Goal: Navigation & Orientation: Find specific page/section

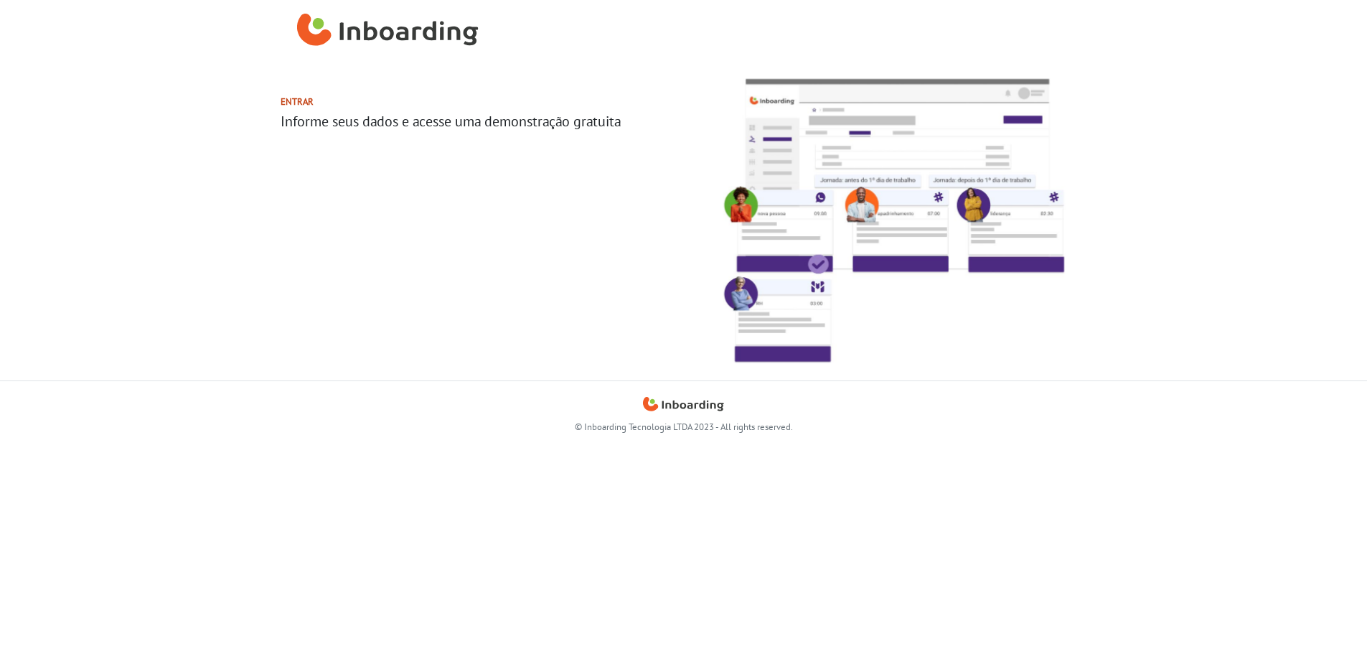
select select "BR"
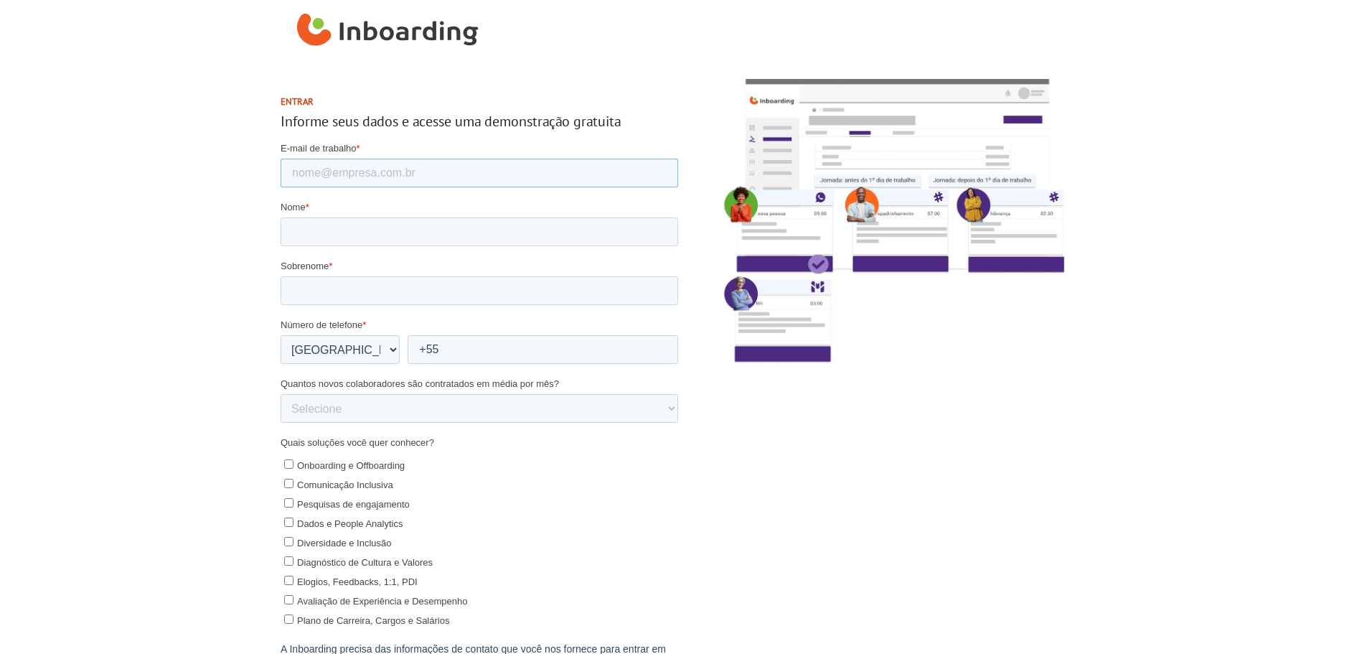
click at [359, 163] on input "E-mail de trabalho *" at bounding box center [479, 173] width 398 height 29
drag, startPoint x: 168, startPoint y: 175, endPoint x: 271, endPoint y: 152, distance: 105.2
click at [168, 175] on section "Entrar Informe seus dados e acesse uma demonstração gratuita" at bounding box center [683, 430] width 1367 height 736
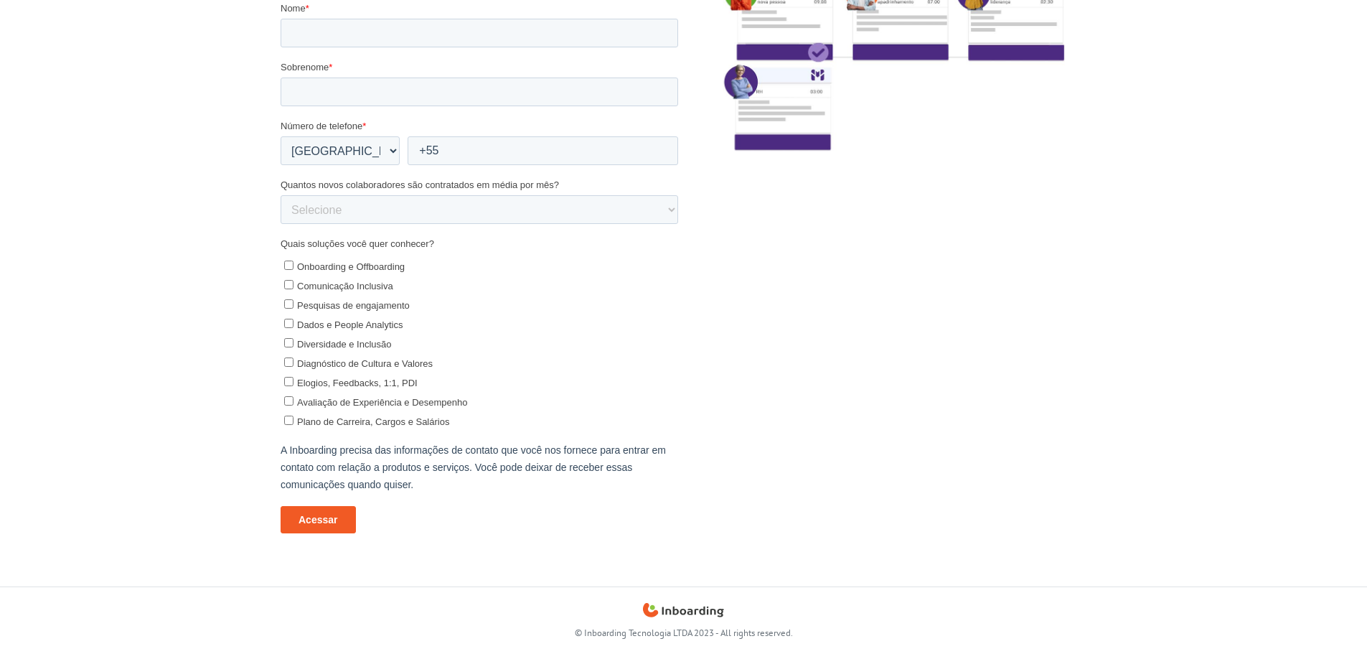
scroll to position [212, 0]
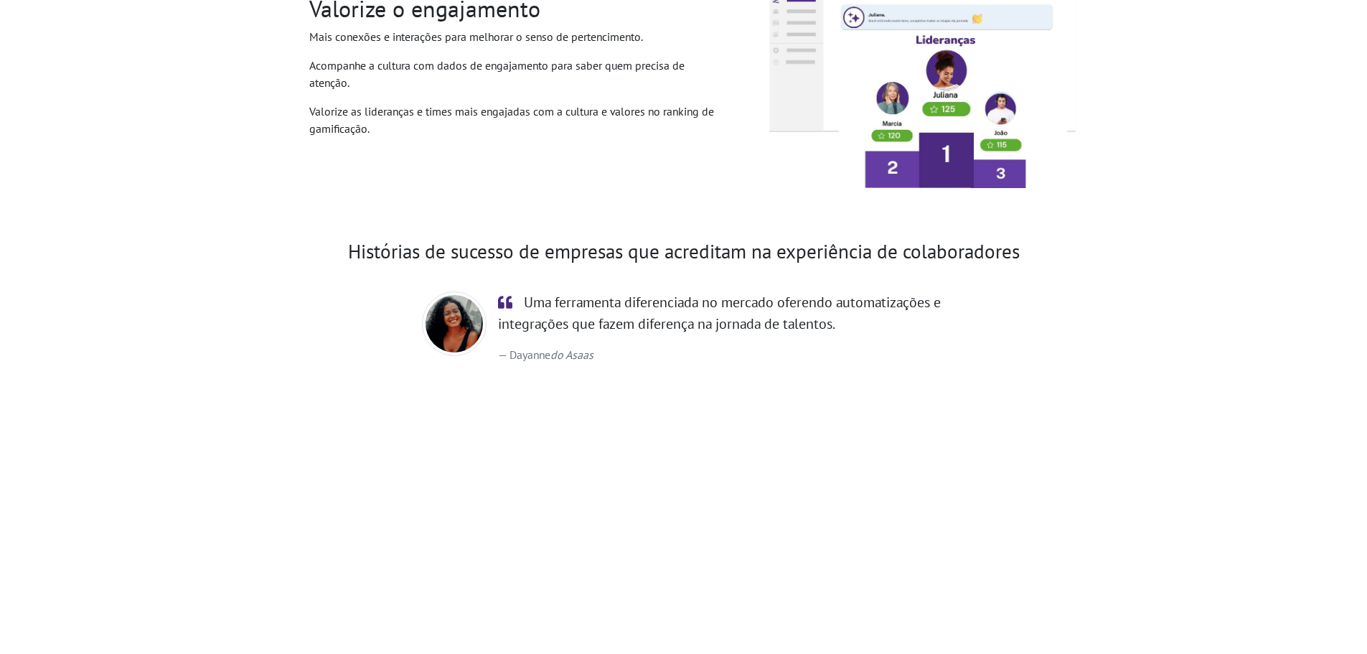
scroll to position [2239, 0]
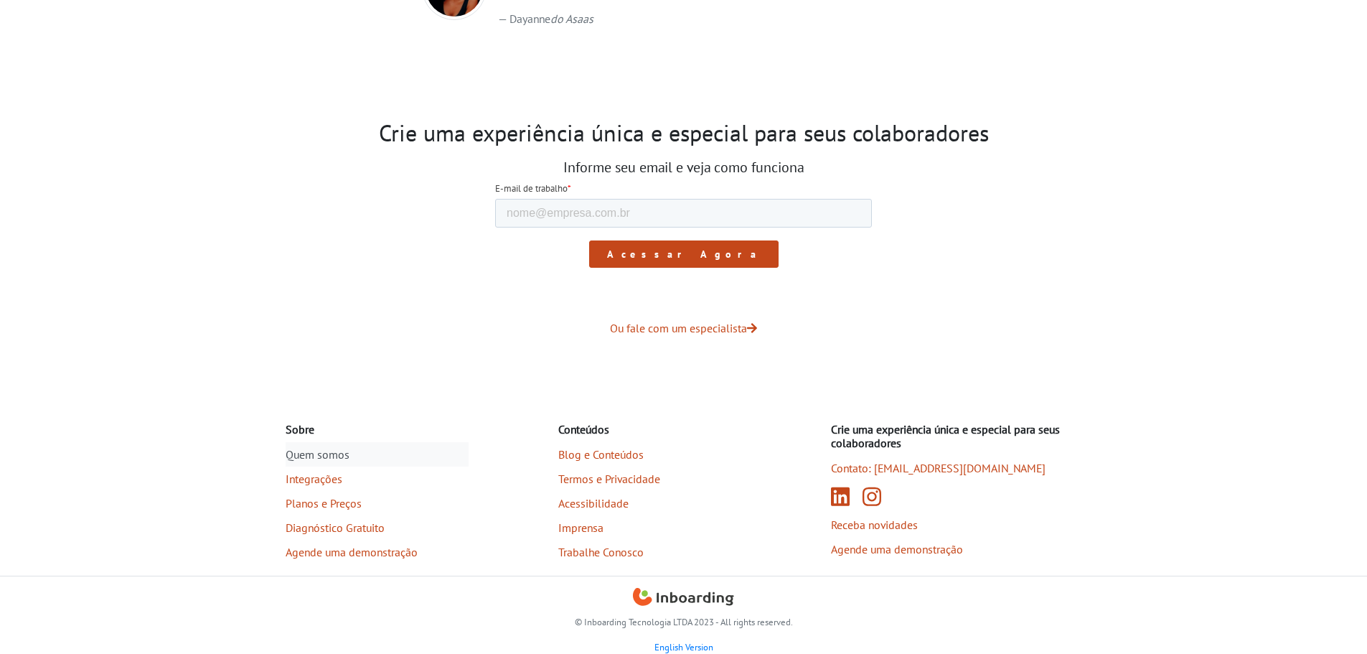
click at [350, 460] on link "Quem somos" at bounding box center [377, 454] width 183 height 24
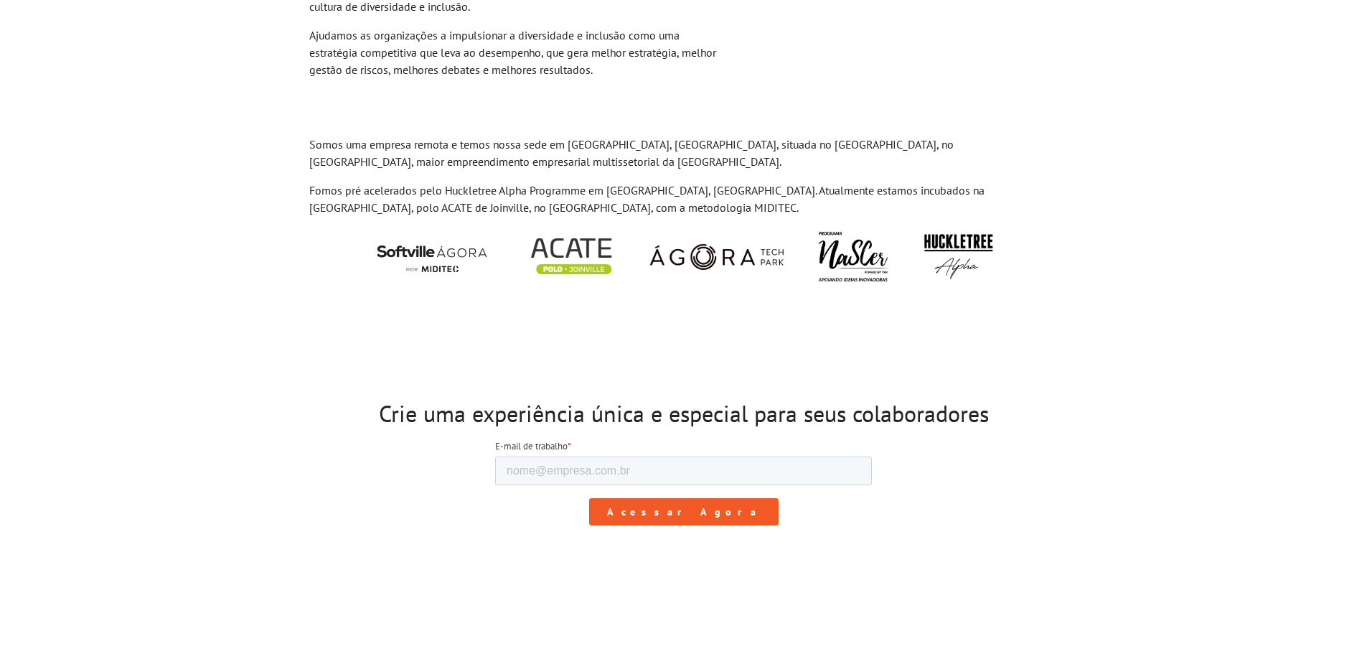
scroll to position [1397, 0]
